Goal: Information Seeking & Learning: Learn about a topic

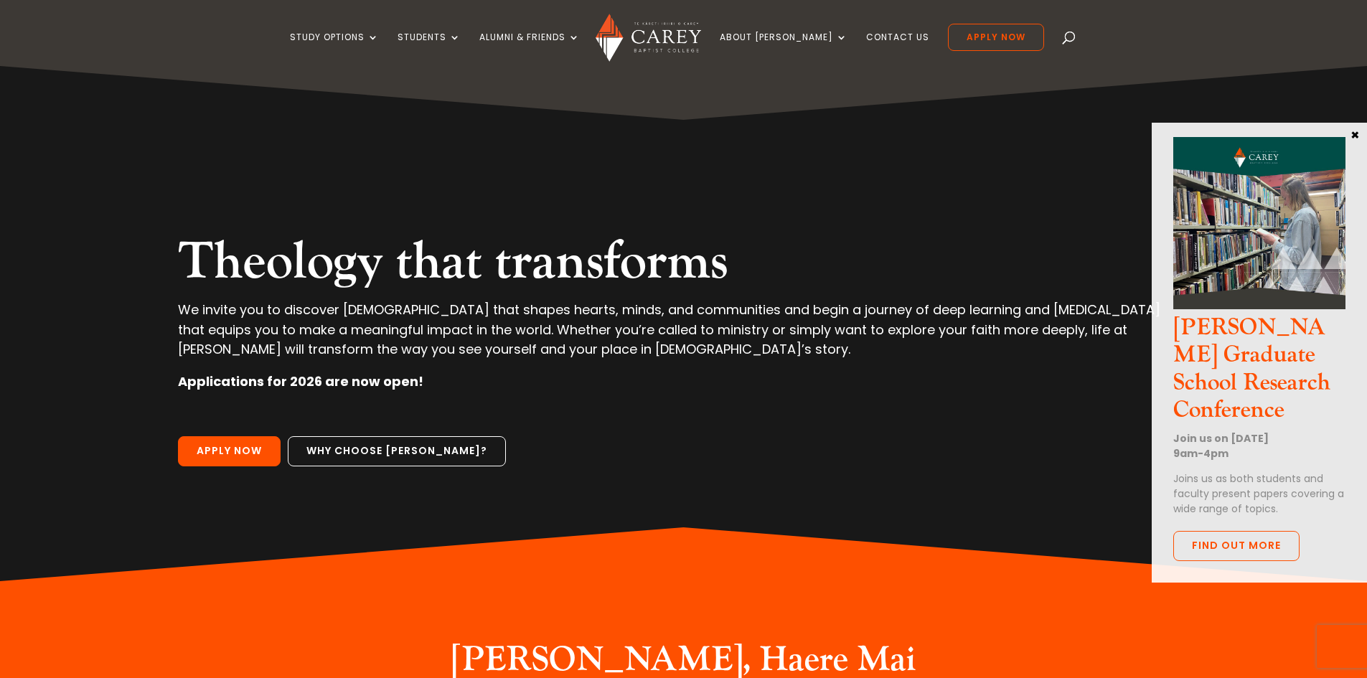
click at [453, 27] on ul "Study Options Certificate in [DEMOGRAPHIC_DATA] Leadership (Micro-credential) I…" at bounding box center [667, 45] width 754 height 42
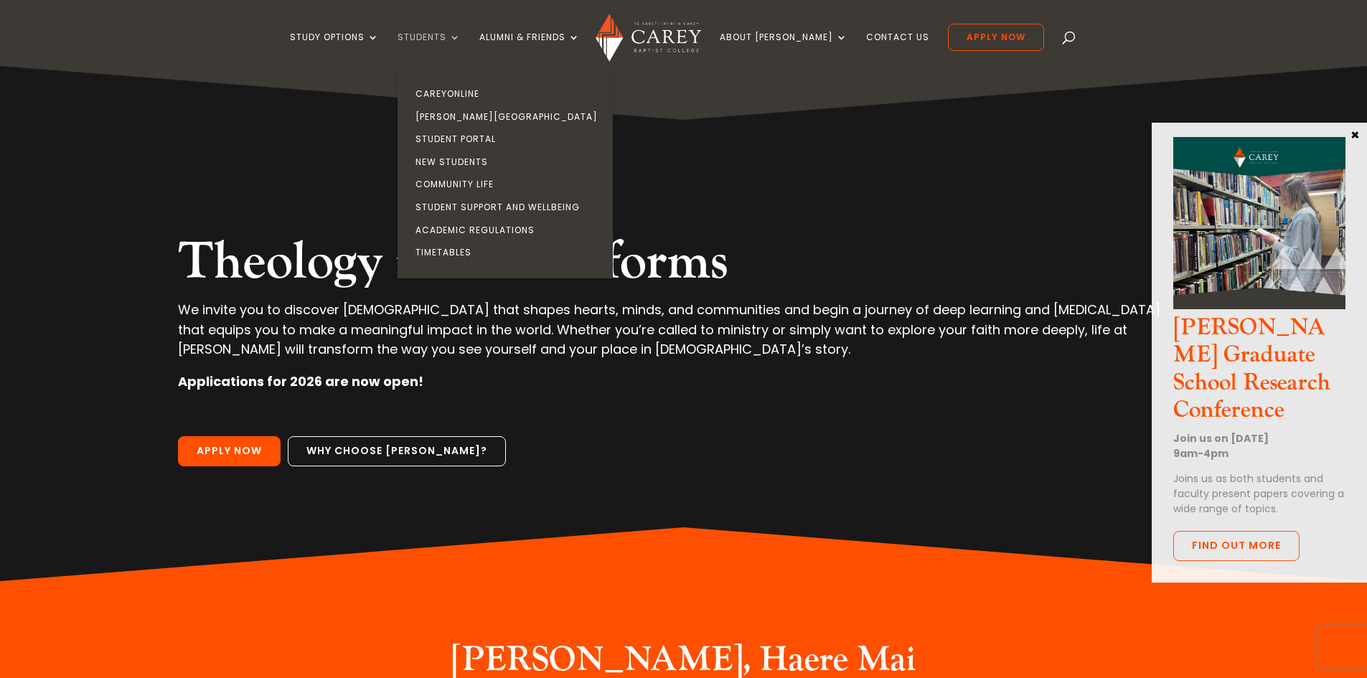
click at [461, 37] on link "Students" at bounding box center [429, 49] width 63 height 34
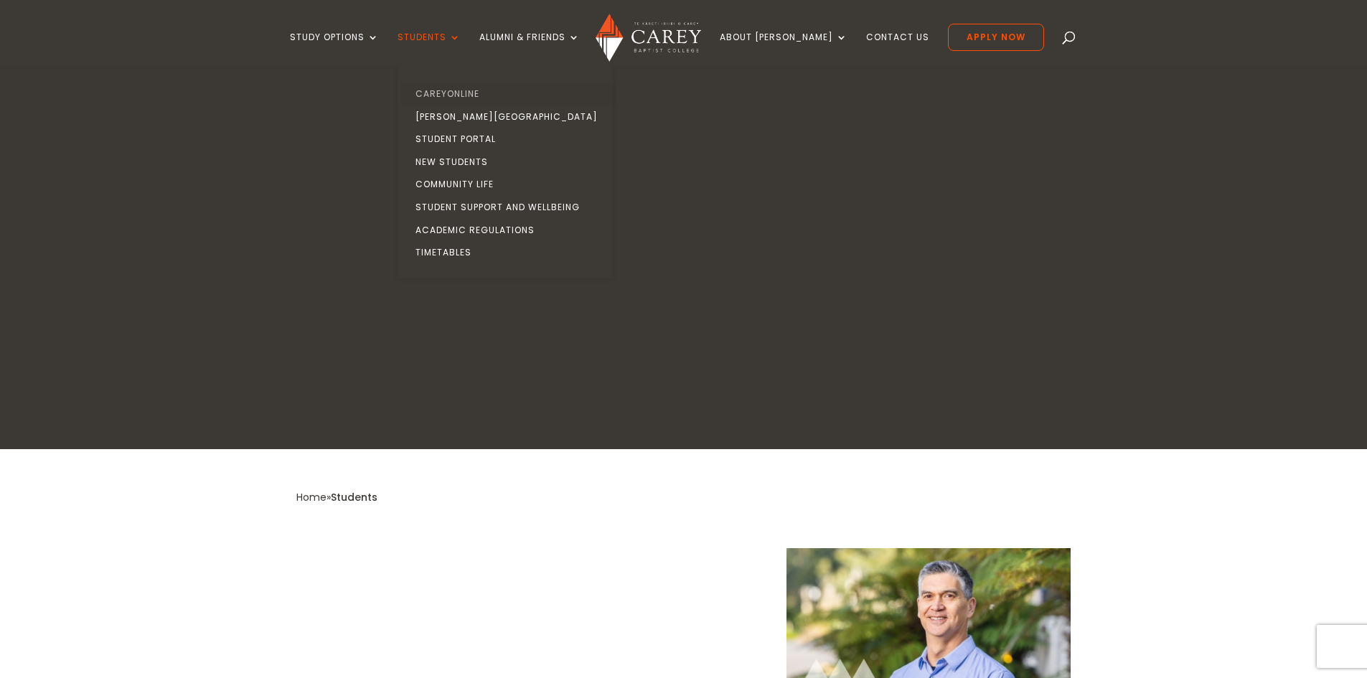
click at [479, 90] on link "CareyOnline" at bounding box center [508, 94] width 215 height 23
